Goal: Check status

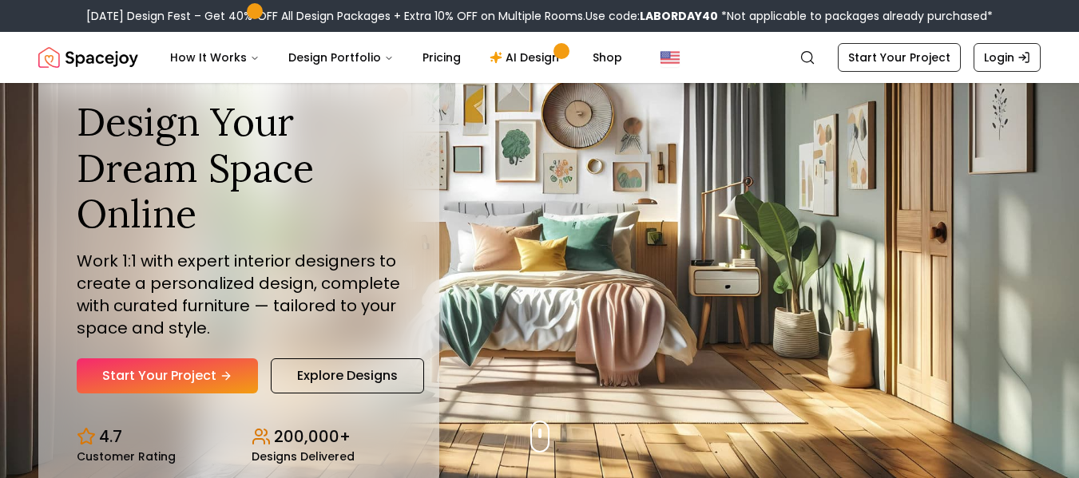
click at [998, 58] on link "Login" at bounding box center [1007, 57] width 67 height 29
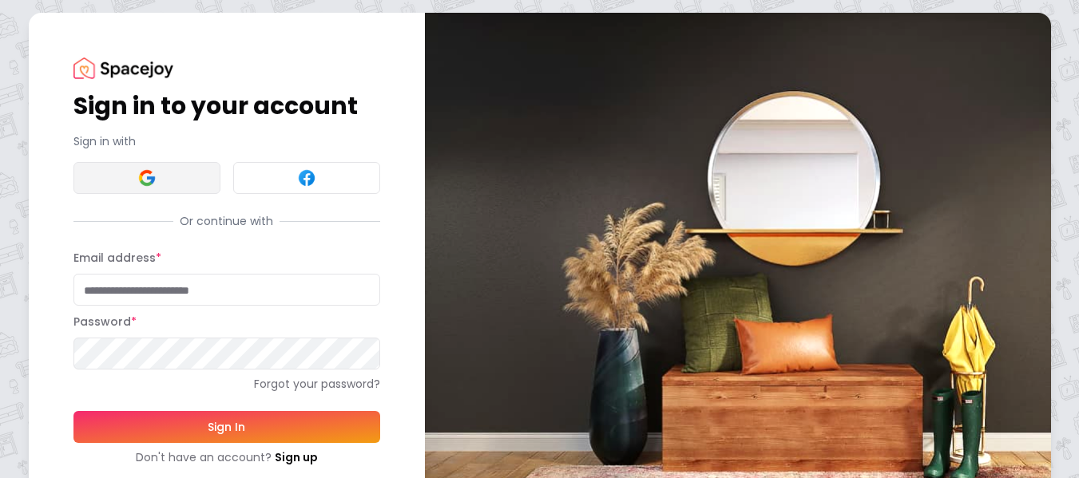
click at [164, 181] on button at bounding box center [146, 178] width 147 height 32
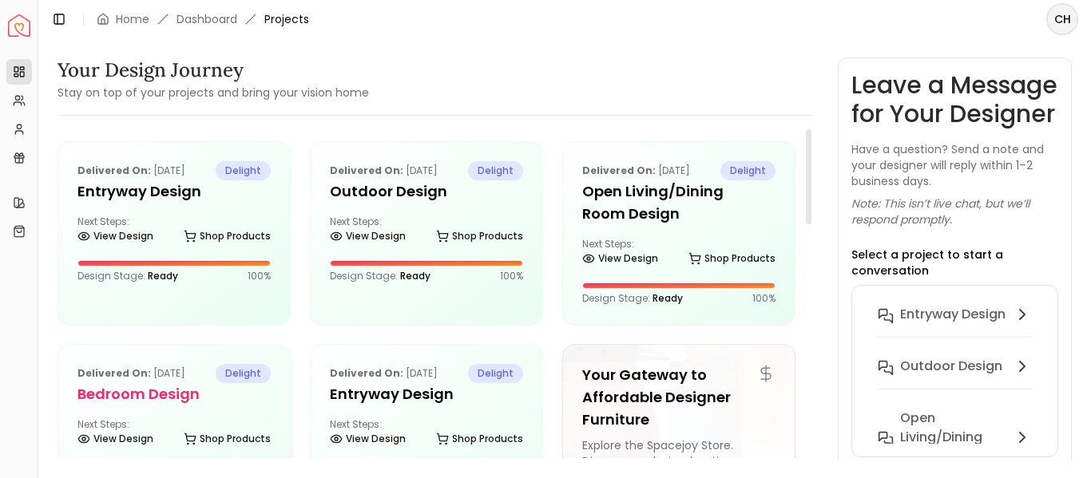
click at [166, 415] on div "Delivered on: [DATE] delight Bedroom Design Next Steps: View Design Shop Produc…" at bounding box center [174, 425] width 232 height 160
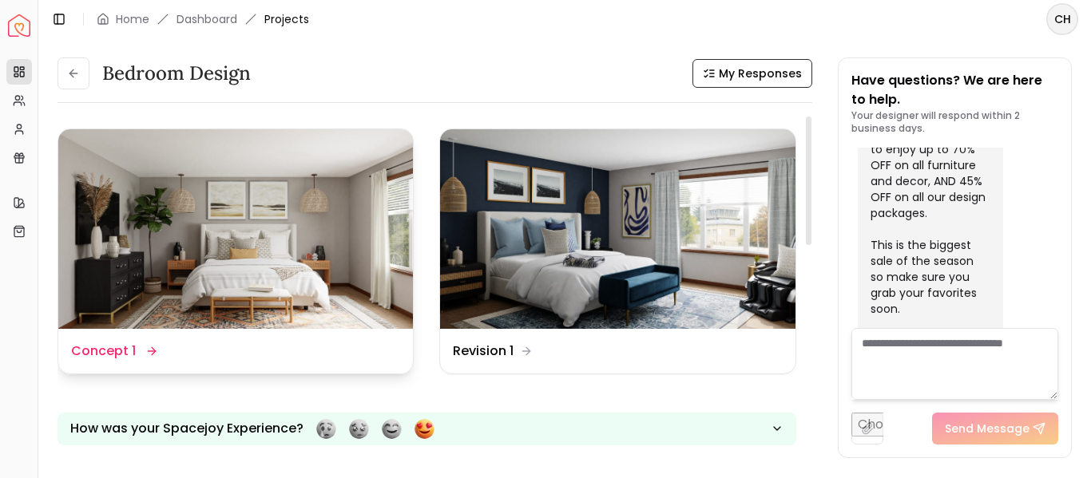
click at [324, 272] on img at bounding box center [235, 229] width 355 height 200
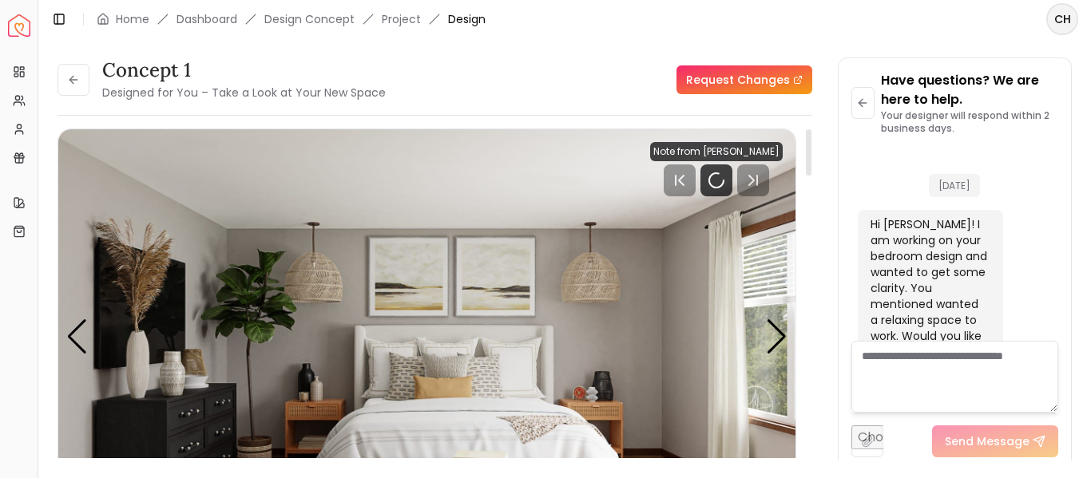
scroll to position [1481, 0]
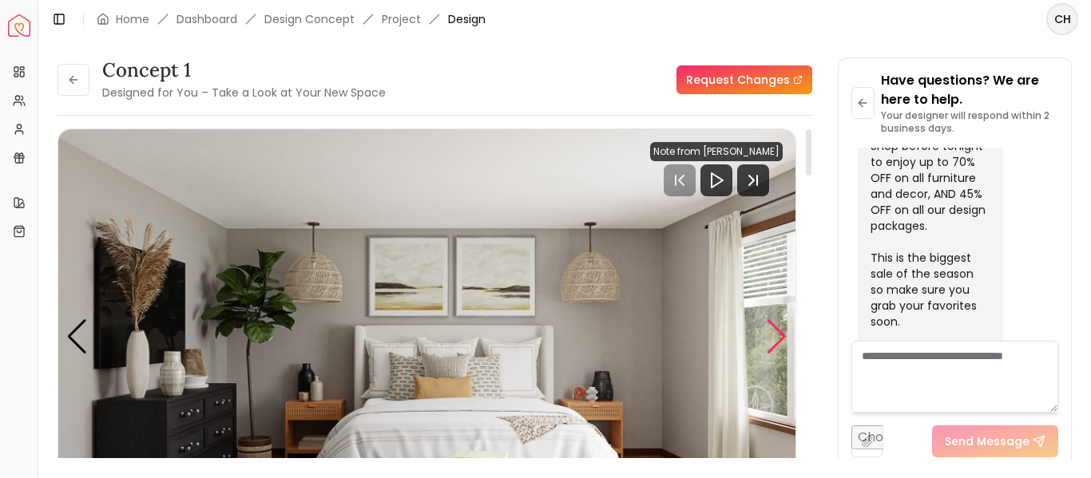
click at [779, 324] on div "Next slide" at bounding box center [777, 336] width 22 height 35
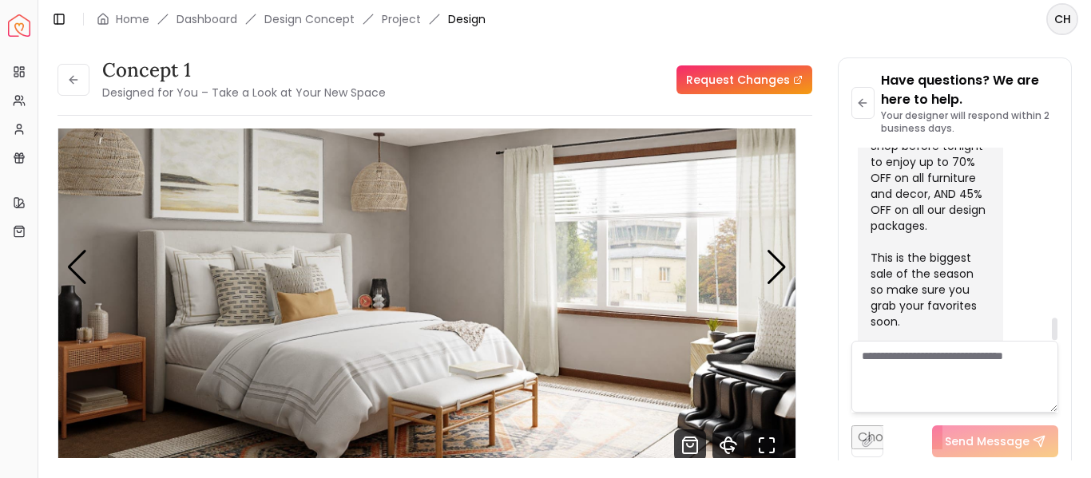
scroll to position [63, 0]
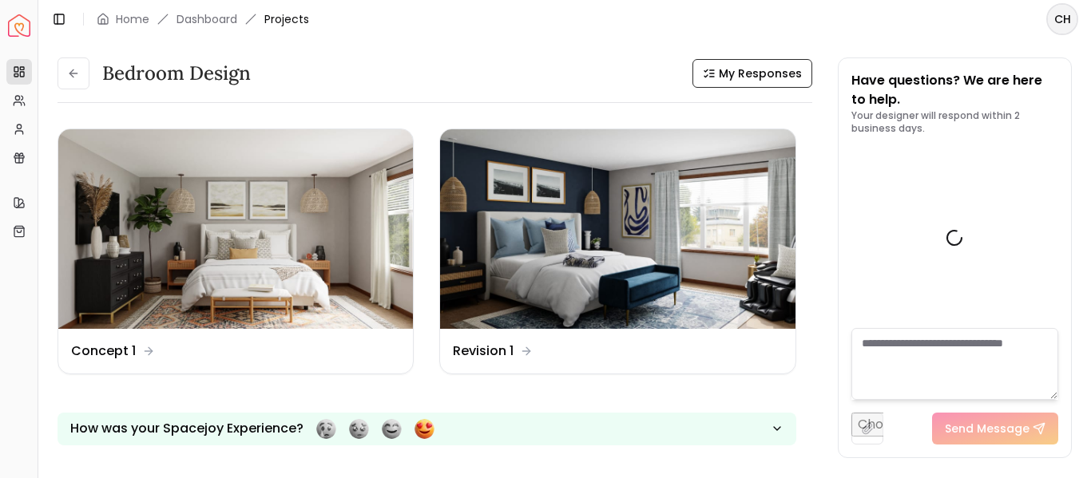
scroll to position [1494, 0]
